Goal: Task Accomplishment & Management: Use online tool/utility

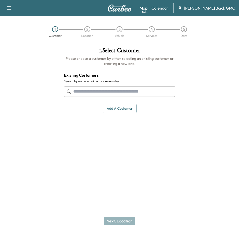
click at [166, 7] on link "Calendar" at bounding box center [160, 8] width 17 height 6
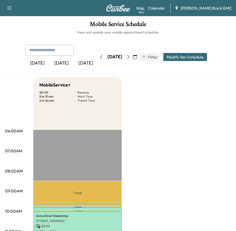
click at [97, 63] on div "[DATE] August 2025 S M T W T F S 27 28 29 30 31 1 2 3 4 5 6 7 8 9 10 11 12 13 1…" at bounding box center [118, 57] width 42 height 16
click at [130, 57] on icon "button" at bounding box center [128, 57] width 4 height 4
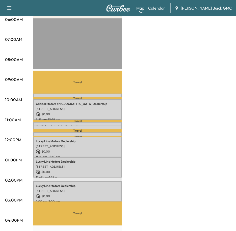
scroll to position [126, 0]
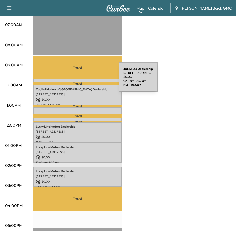
click at [81, 80] on div "JDM Auto Dealership [STREET_ADDRESS] $ 0.00 9:42 am - 9:52 am" at bounding box center [77, 81] width 88 height 5
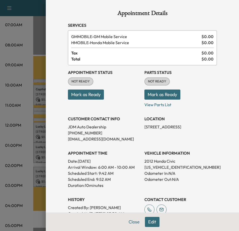
click at [28, 90] on div at bounding box center [119, 115] width 239 height 231
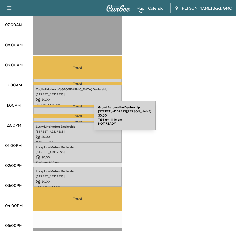
click at [56, 118] on div "Grand Automotive Dealership [STREET_ADDRESS][PERSON_NAME] $ 0.00 11:36 am - 11:…" at bounding box center [77, 120] width 88 height 5
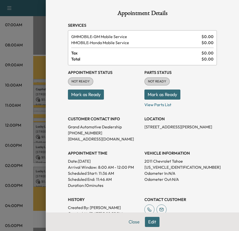
click at [22, 120] on div at bounding box center [119, 115] width 239 height 231
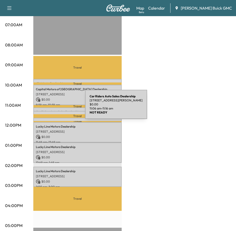
click at [47, 107] on div "Car Riders Auto Sales Dealership [STREET_ADDRESS][PERSON_NAME] $ 0.00 11:06 am …" at bounding box center [77, 109] width 88 height 5
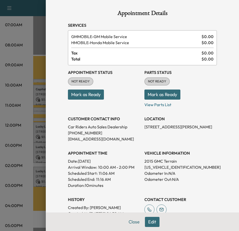
click at [35, 112] on div at bounding box center [119, 115] width 239 height 231
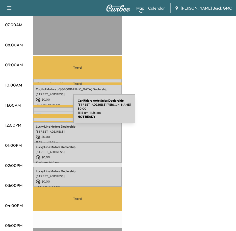
click at [35, 112] on div "Car Riders Auto Sales Dealership [STREET_ADDRESS][PERSON_NAME] $ 0.00 11:16 am …" at bounding box center [77, 113] width 88 height 5
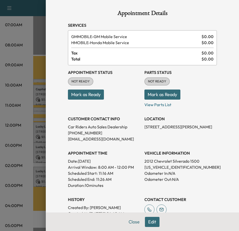
click at [18, 32] on div at bounding box center [119, 115] width 239 height 231
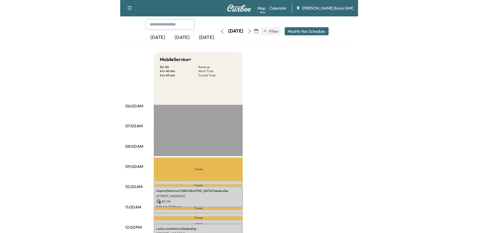
scroll to position [0, 0]
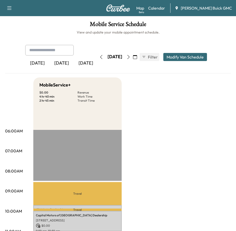
drag, startPoint x: 165, startPoint y: 8, endPoint x: 209, endPoint y: 32, distance: 50.4
click at [165, 8] on link "Calendar" at bounding box center [156, 8] width 17 height 6
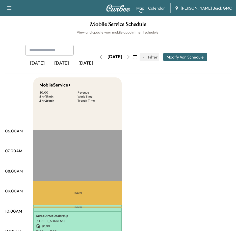
click at [130, 58] on icon "button" at bounding box center [128, 57] width 4 height 4
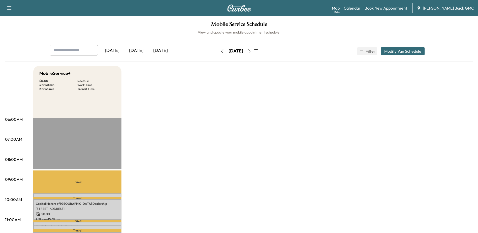
click at [252, 51] on icon "button" at bounding box center [250, 51] width 4 height 4
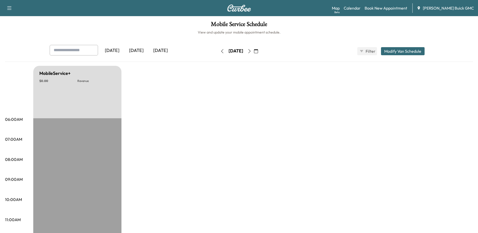
click at [254, 53] on button "button" at bounding box center [249, 51] width 9 height 8
click at [260, 52] on button "button" at bounding box center [256, 51] width 9 height 8
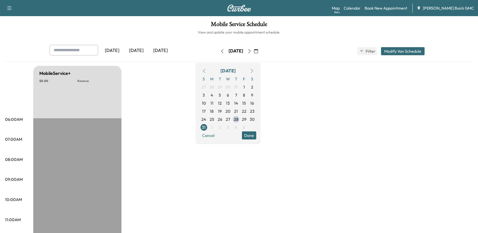
click at [252, 51] on icon "button" at bounding box center [250, 51] width 4 height 4
